Goal: Check status

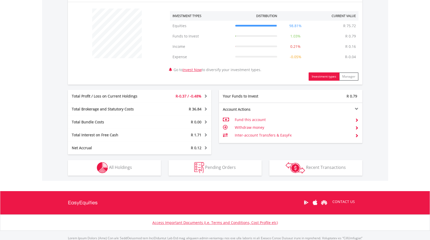
scroll to position [193, 0]
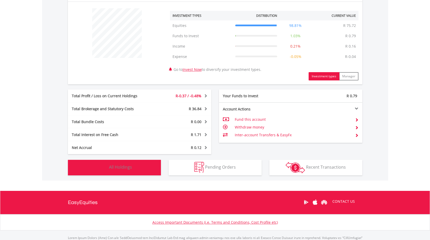
click at [129, 165] on span "All Holdings" at bounding box center [120, 167] width 23 height 6
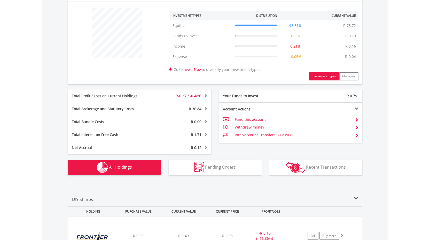
scroll to position [345, 0]
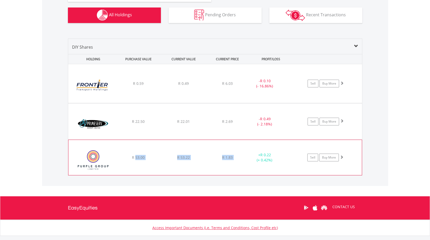
drag, startPoint x: 135, startPoint y: 156, endPoint x: 256, endPoint y: 155, distance: 120.4
click at [256, 103] on div "﻿ Purple Group Limited R 53.00 R 53.22 R 1.83 + R 0.22 (+ 0.42%) Sell Buy More" at bounding box center [215, 83] width 294 height 39
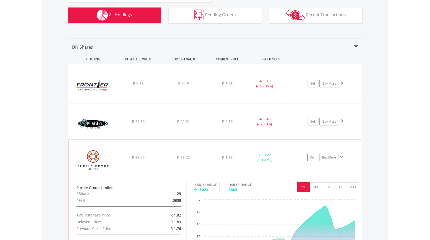
click at [342, 156] on span at bounding box center [342, 157] width 4 height 4
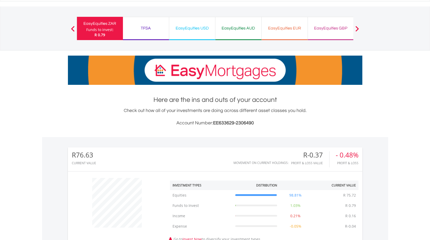
scroll to position [0, 0]
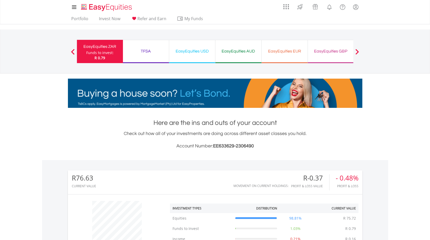
click at [139, 48] on div "TFSA" at bounding box center [146, 51] width 40 height 7
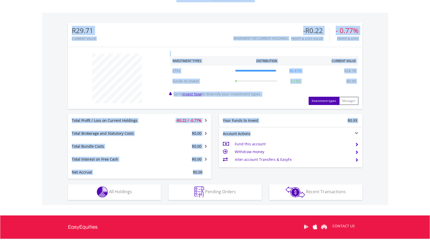
scroll to position [178, 0]
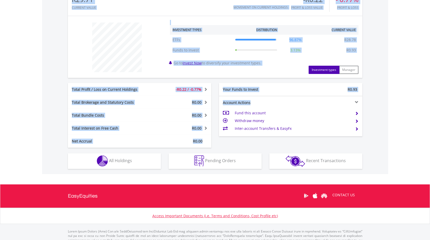
click at [430, 135] on html "My Investments Invest Now New Listings Sell My Recurring Investments Pending Or…" at bounding box center [215, 43] width 430 height 442
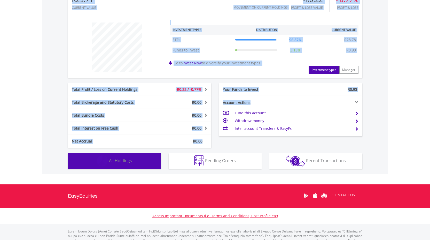
click at [134, 161] on button "Holdings All Holdings" at bounding box center [114, 161] width 93 height 16
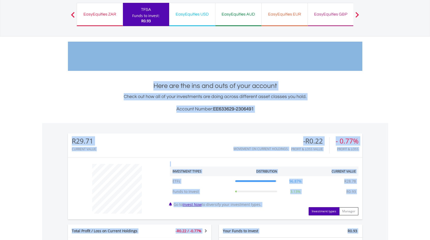
scroll to position [0, 0]
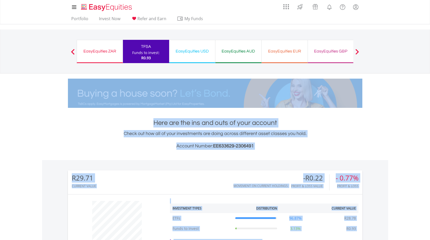
click at [197, 58] on div "EasyEquities USD Funds to invest: R0.93" at bounding box center [192, 51] width 46 height 23
